Goal: Find contact information: Find contact information

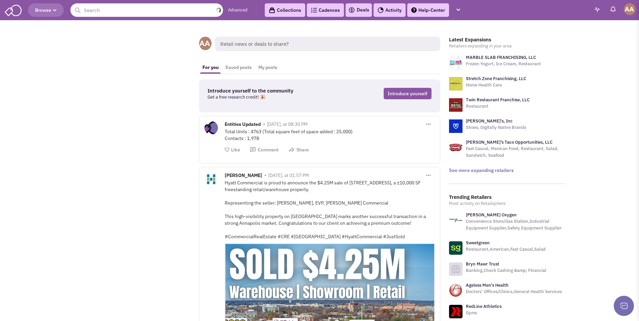
click at [161, 9] on input "text" at bounding box center [146, 9] width 153 height 13
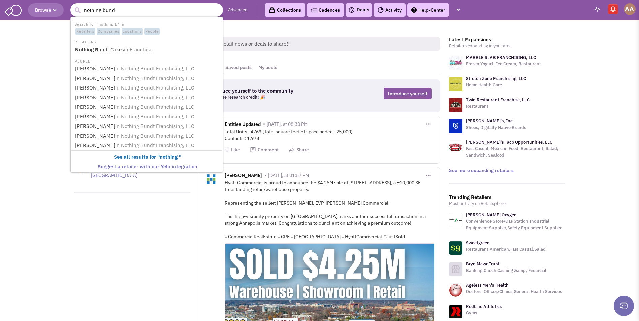
type input "nothing bundt"
drag, startPoint x: 137, startPoint y: 48, endPoint x: 144, endPoint y: 50, distance: 7.6
click at [137, 48] on span "in Franchisor" at bounding box center [138, 49] width 30 height 6
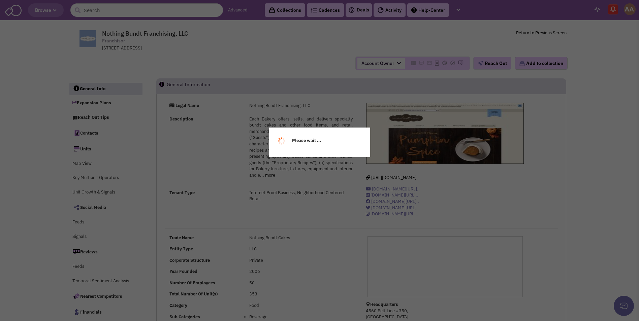
select select
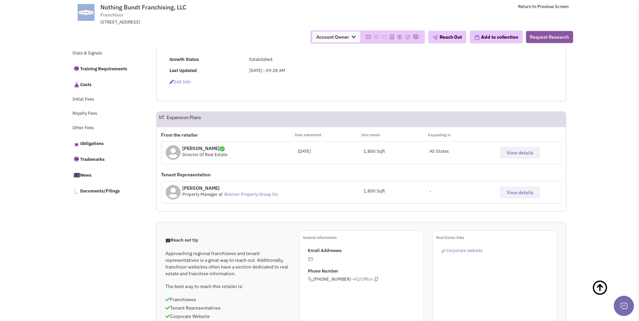
scroll to position [284, 0]
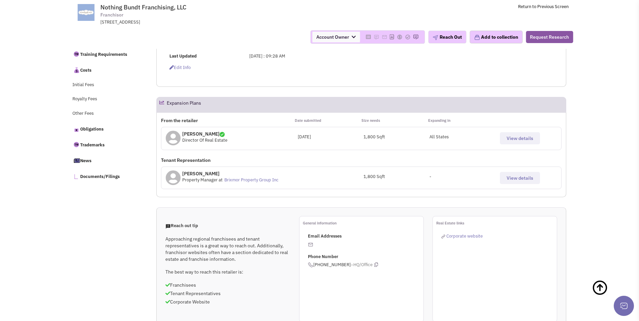
click at [524, 135] on span "View details" at bounding box center [519, 138] width 27 height 6
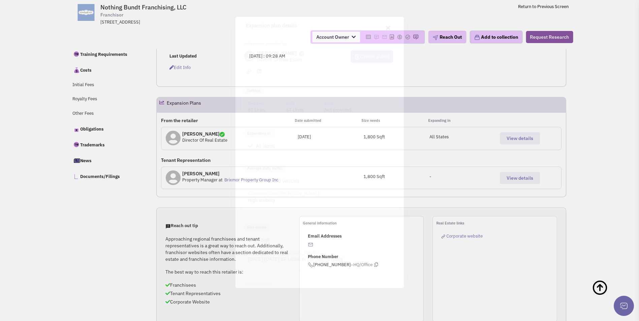
scroll to position [0, 0]
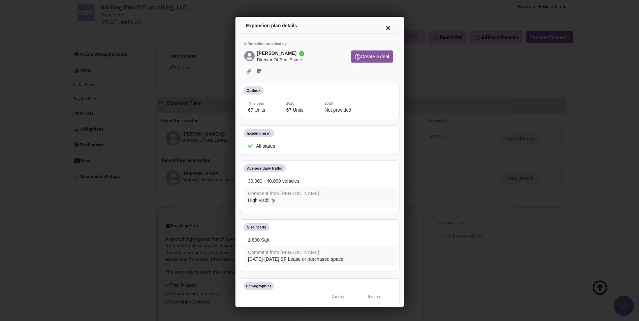
click at [382, 27] on icon at bounding box center [386, 27] width 14 height 16
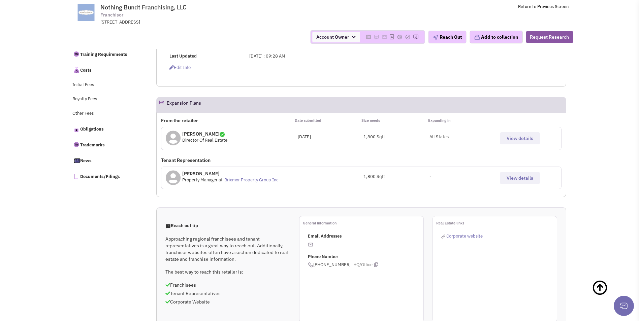
click at [197, 131] on p "[PERSON_NAME]" at bounding box center [204, 134] width 45 height 7
click at [174, 132] on icon at bounding box center [173, 138] width 15 height 15
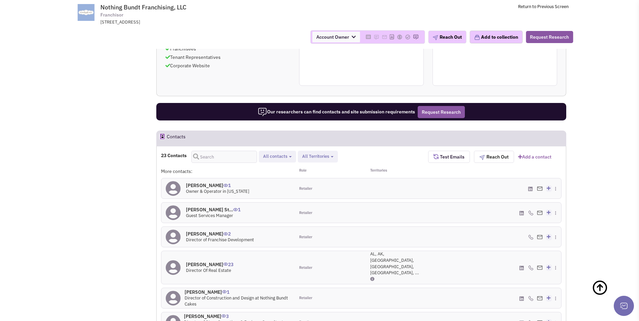
scroll to position [554, 0]
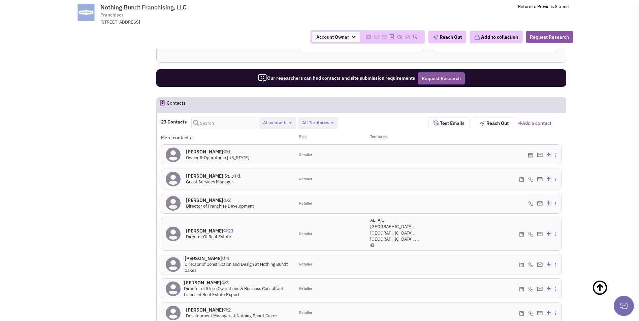
click at [540, 232] on img at bounding box center [540, 234] width 6 height 4
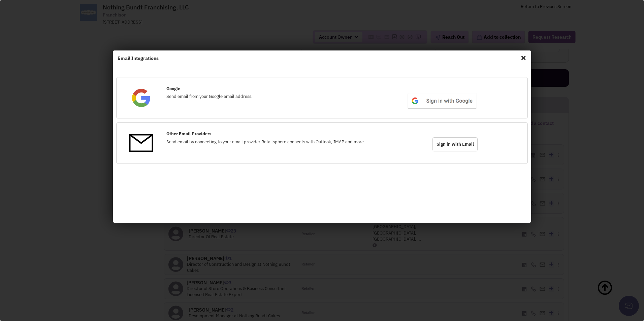
click at [527, 57] on span "Close" at bounding box center [523, 58] width 9 height 11
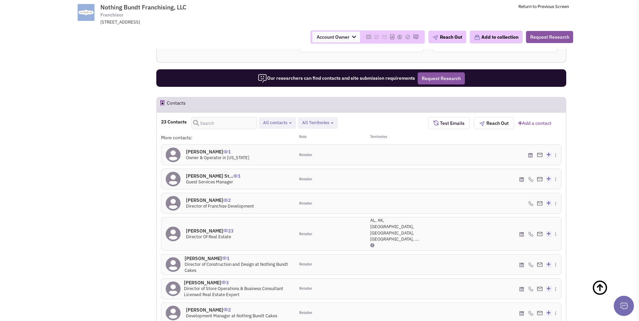
drag, startPoint x: 200, startPoint y: 218, endPoint x: 244, endPoint y: 215, distance: 43.5
click at [201, 228] on h4 "[PERSON_NAME] 23" at bounding box center [209, 231] width 47 height 6
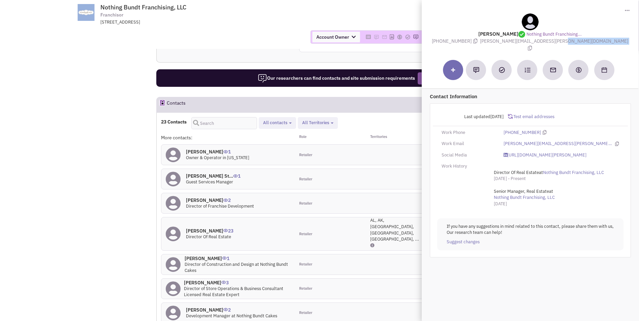
drag, startPoint x: 509, startPoint y: 42, endPoint x: 568, endPoint y: 46, distance: 59.1
click at [568, 46] on div "Toggle Dropdown Download contact card (.vcf) [PERSON_NAME] Nothing Bundt Franch…" at bounding box center [529, 26] width 217 height 52
copy div "[PERSON_NAME][EMAIL_ADDRESS][PERSON_NAME][DOMAIN_NAME]"
click at [261, 26] on div "Account Owner Account Owner [PERSON_NAME] [PERSON_NAME] [PERSON_NAME] [PERSON_N…" at bounding box center [320, 37] width 516 height 24
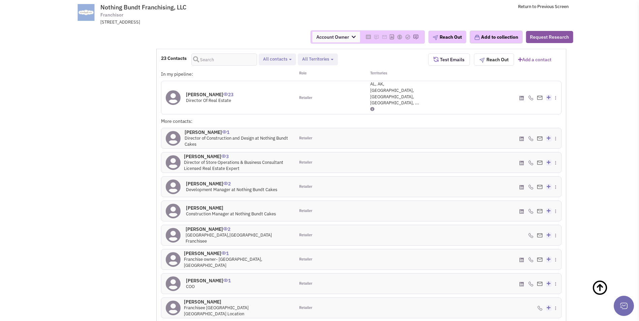
scroll to position [621, 0]
